Goal: Transaction & Acquisition: Subscribe to service/newsletter

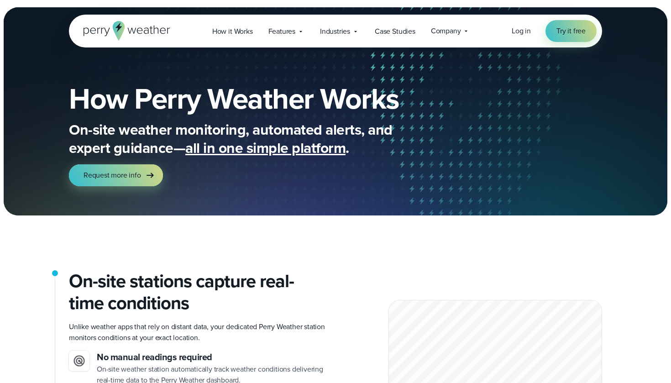
click at [527, 25] on div "Log in Try it free" at bounding box center [554, 31] width 85 height 22
click at [521, 40] on div "Log in Try it free" at bounding box center [554, 31] width 85 height 22
click at [518, 21] on div "Log in Try it free" at bounding box center [554, 31] width 85 height 22
click at [517, 26] on div "Log in Try it free" at bounding box center [554, 31] width 85 height 22
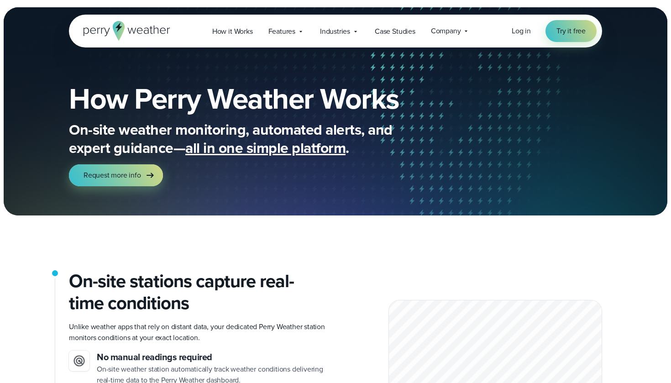
click at [517, 38] on div "Log in Try it free" at bounding box center [554, 31] width 85 height 22
click at [512, 46] on div "Open Menu Log in Try it free How it Works" at bounding box center [335, 31] width 533 height 33
click at [589, 32] on link "Try it free" at bounding box center [571, 31] width 51 height 22
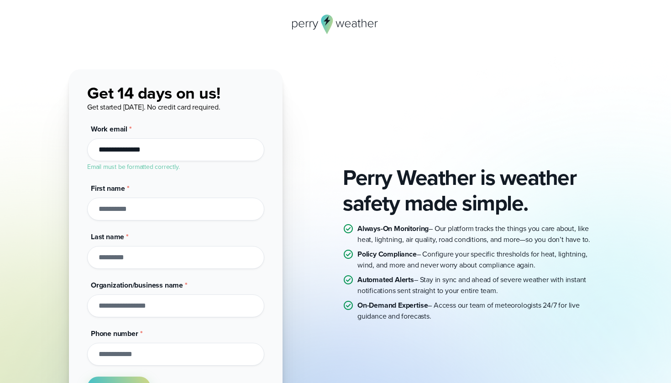
type input "**********"
click at [119, 383] on button "Get started" at bounding box center [118, 388] width 63 height 22
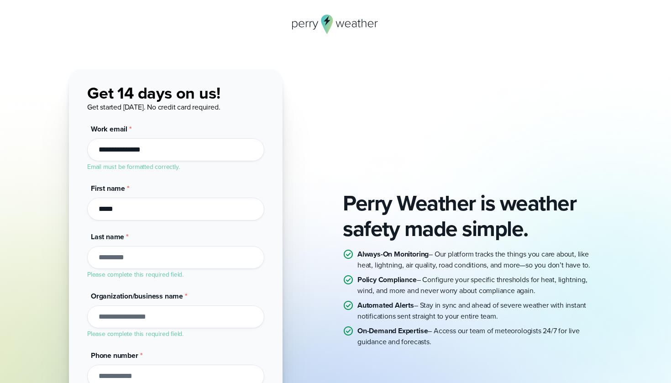
type input "*****"
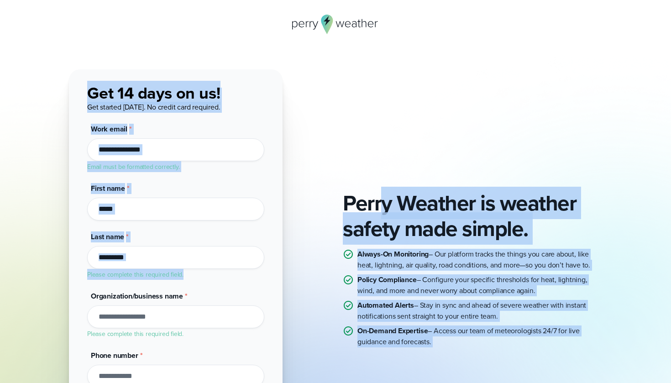
drag, startPoint x: 379, startPoint y: 209, endPoint x: 216, endPoint y: 258, distance: 170.4
click at [216, 268] on div "Perry Weather is weather safety made simple. Always-On Monitoring – Our platfor…" at bounding box center [335, 268] width 533 height 399
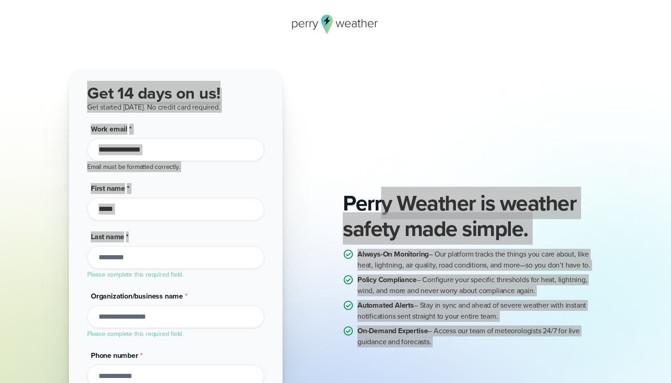
drag, startPoint x: 142, startPoint y: 383, endPoint x: 266, endPoint y: 0, distance: 402.4
click at [266, 0] on div "Perry Weather is weather safety made simple. Always-On Monitoring – Our platfor…" at bounding box center [335, 283] width 671 height 567
